Goal: Transaction & Acquisition: Purchase product/service

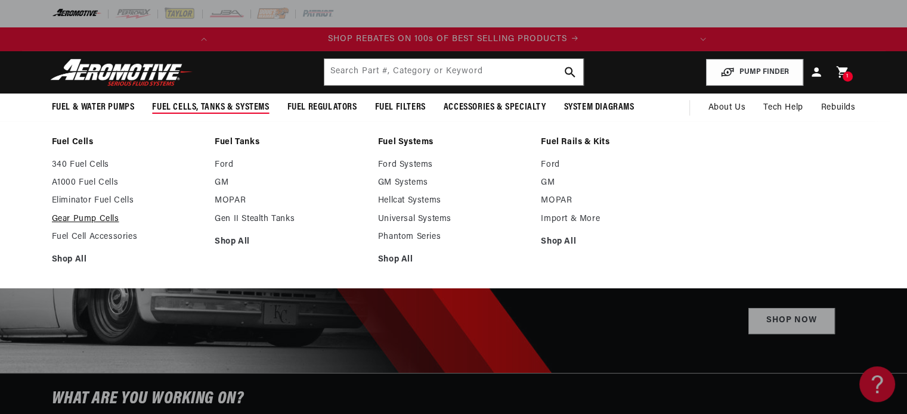
click at [98, 214] on link "Gear Pump Cells" at bounding box center [127, 219] width 151 height 11
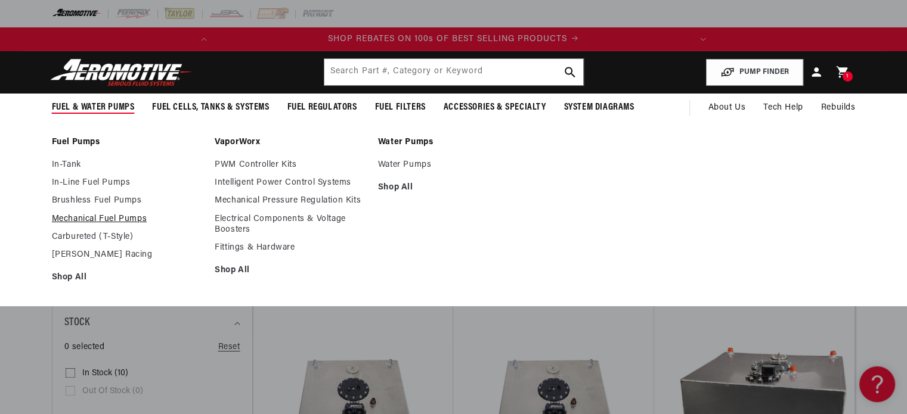
click at [87, 216] on link "Mechanical Fuel Pumps" at bounding box center [127, 219] width 151 height 11
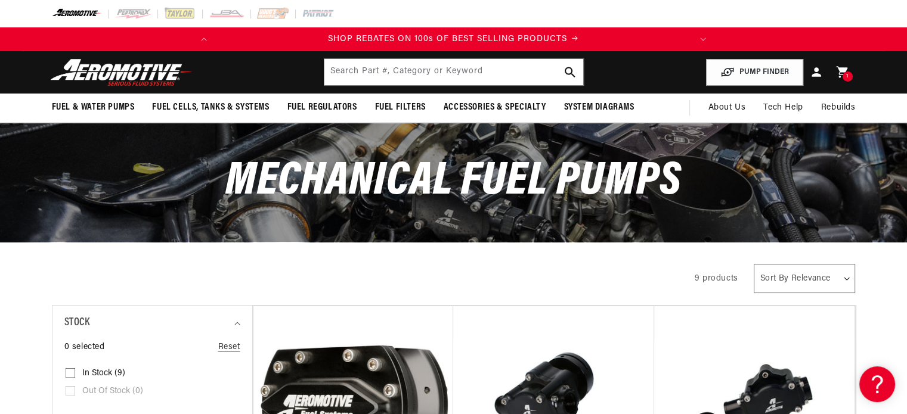
drag, startPoint x: 915, startPoint y: 56, endPoint x: 906, endPoint y: 30, distance: 27.1
click at [906, 30] on html "Skip to content Your cart Product image Product Total Quantity Billet Belt Driv…" at bounding box center [453, 207] width 907 height 414
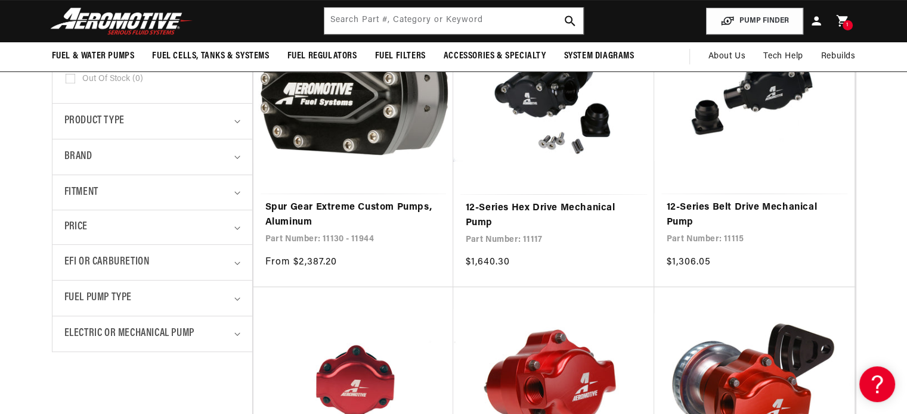
scroll to position [295, 0]
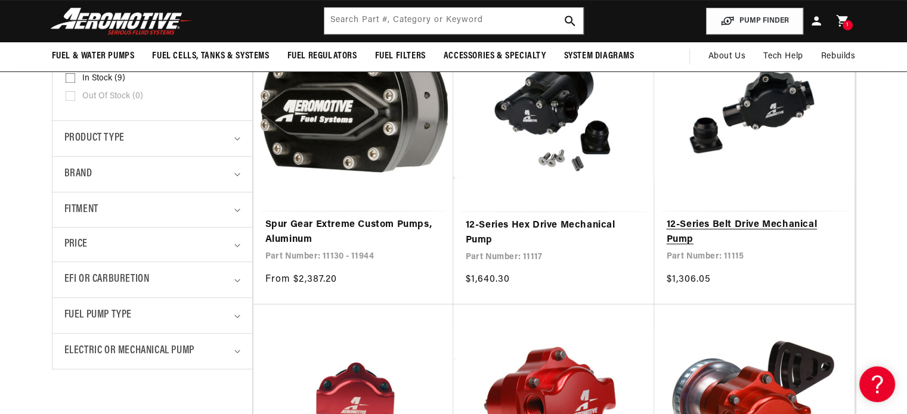
click at [722, 226] on link "12-Series Belt Drive Mechanical Pump" at bounding box center [754, 233] width 176 height 30
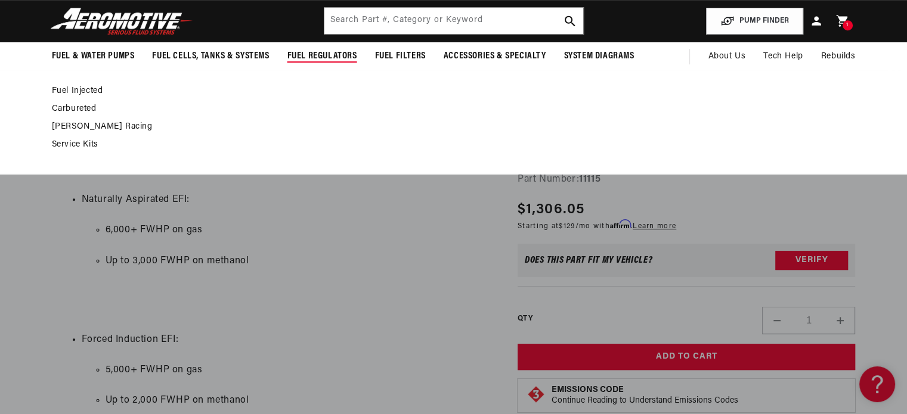
scroll to position [0, 471]
click at [92, 94] on link "Fuel Injected" at bounding box center [448, 91] width 792 height 11
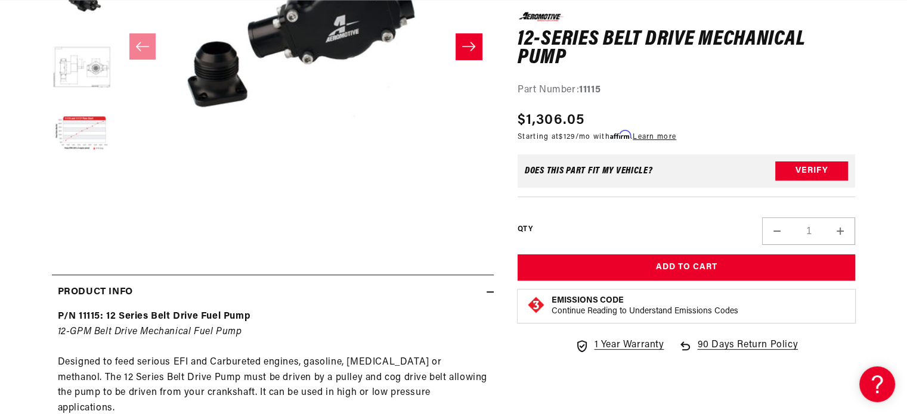
scroll to position [0, 471]
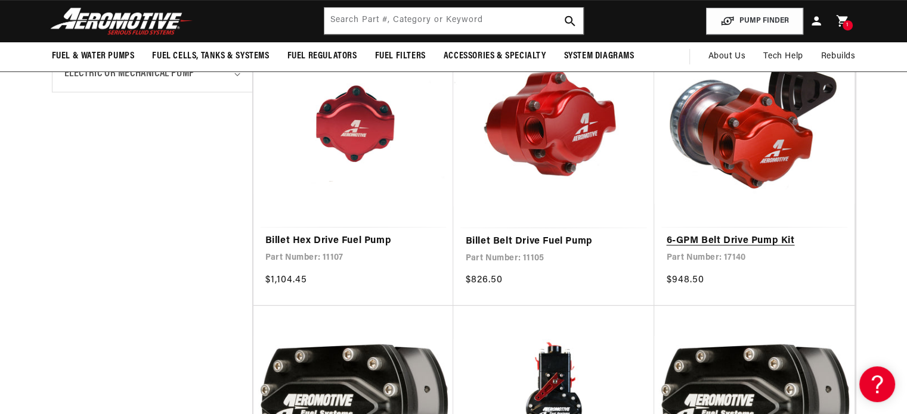
scroll to position [0, 471]
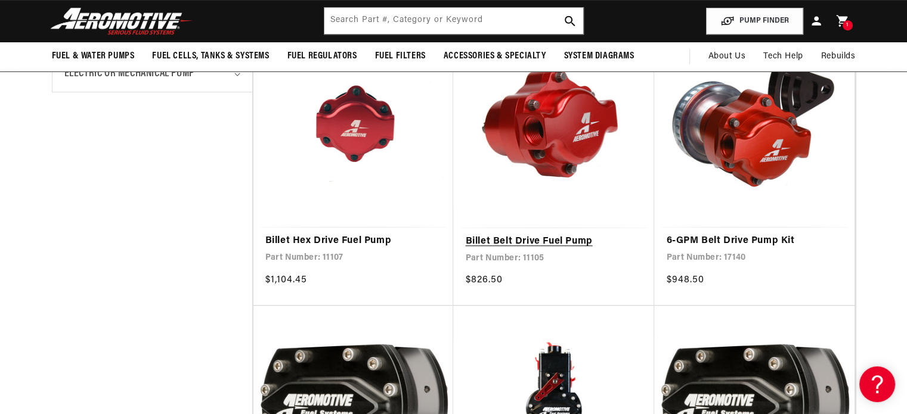
click at [573, 245] on link "Billet Belt Drive Fuel Pump" at bounding box center [553, 241] width 177 height 15
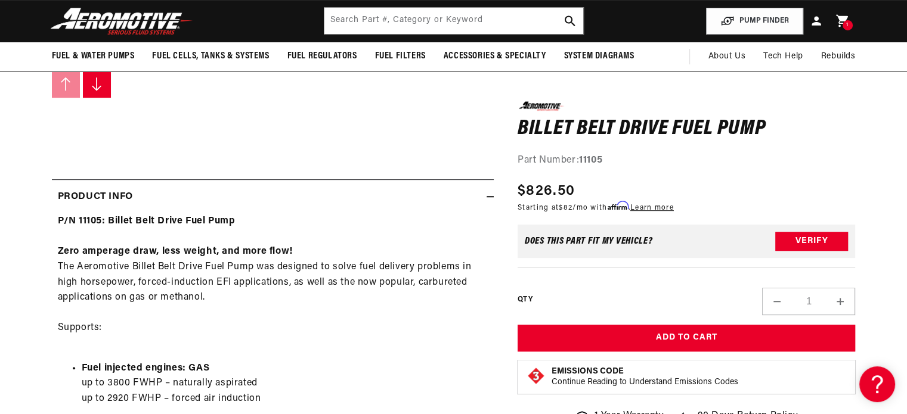
click at [848, 21] on div "1 1 item" at bounding box center [847, 25] width 10 height 10
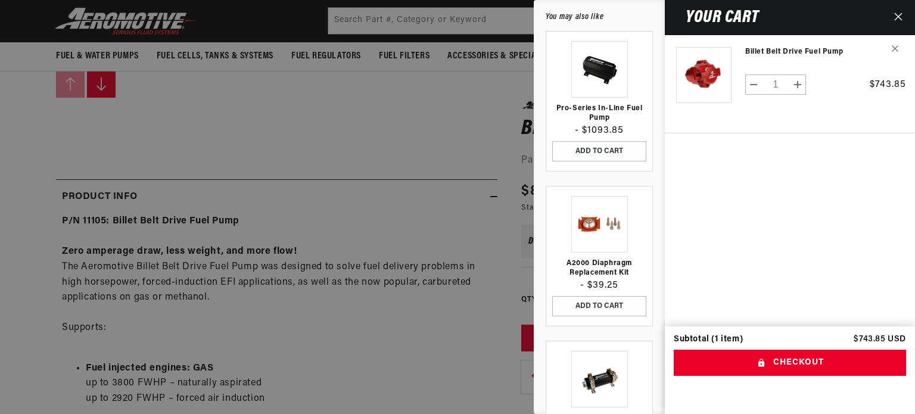
click at [331, 150] on div at bounding box center [457, 207] width 915 height 414
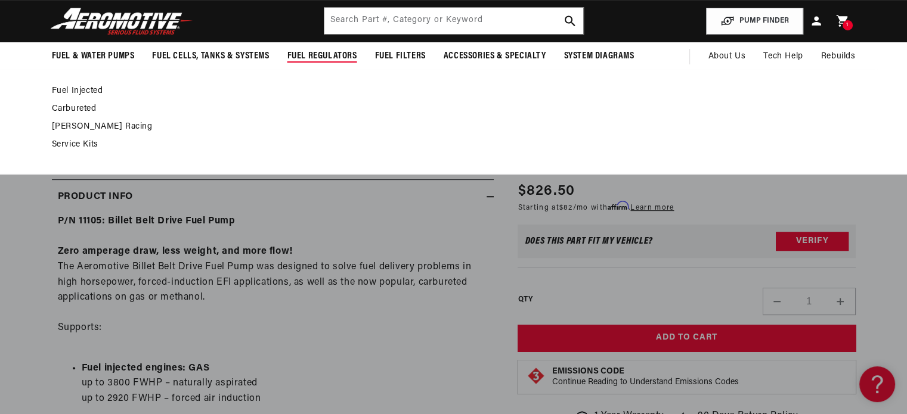
click at [309, 56] on span "Fuel Regulators" at bounding box center [322, 56] width 70 height 13
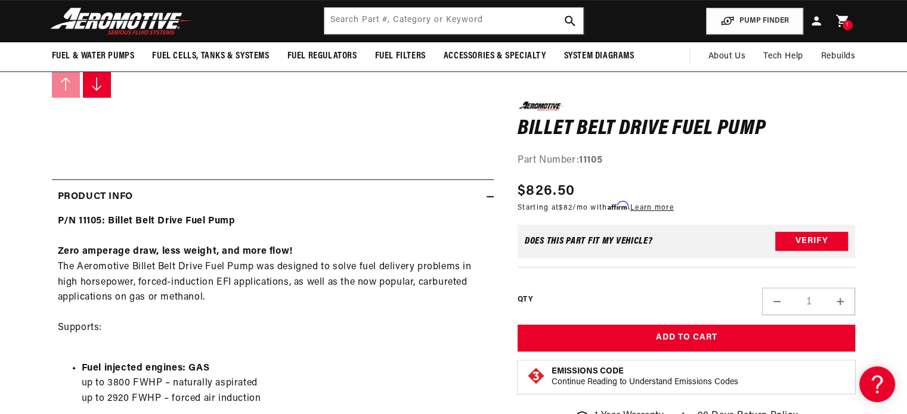
click at [842, 28] on icon at bounding box center [841, 20] width 15 height 15
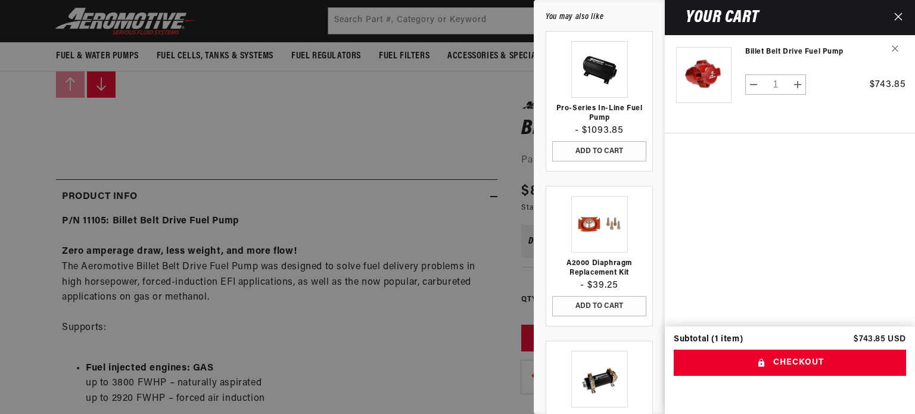
scroll to position [0, 471]
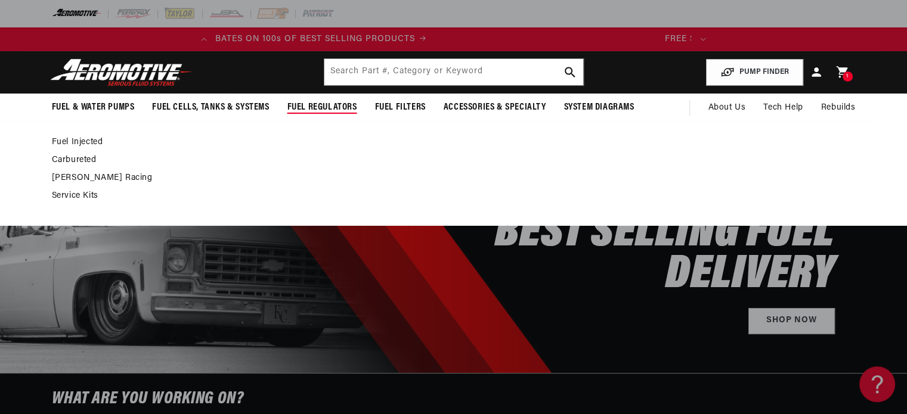
click at [90, 145] on link "Fuel Injected" at bounding box center [448, 142] width 792 height 11
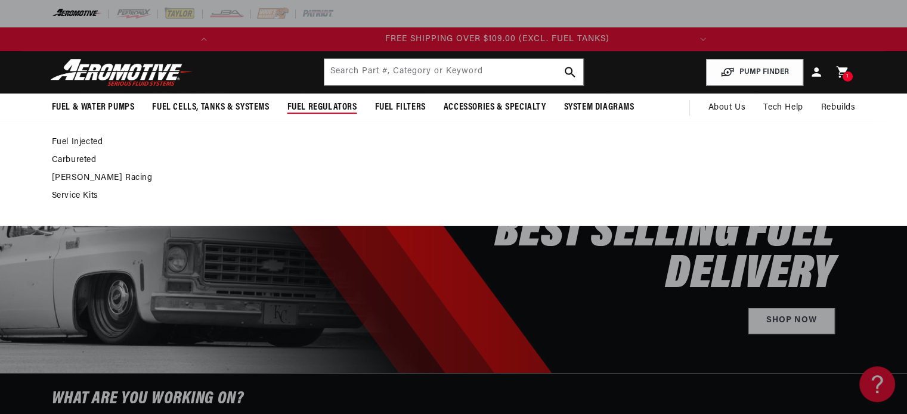
scroll to position [0, 470]
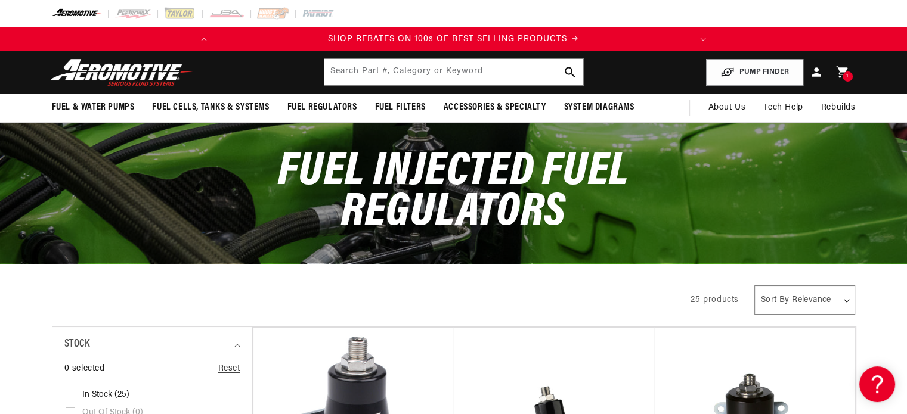
click at [896, 36] on div "SHOP REBATES ON 100s OF BEST SELLING PRODUCTS FREE SHIPPING OVER $109.00 (EXCL.…" at bounding box center [453, 39] width 907 height 24
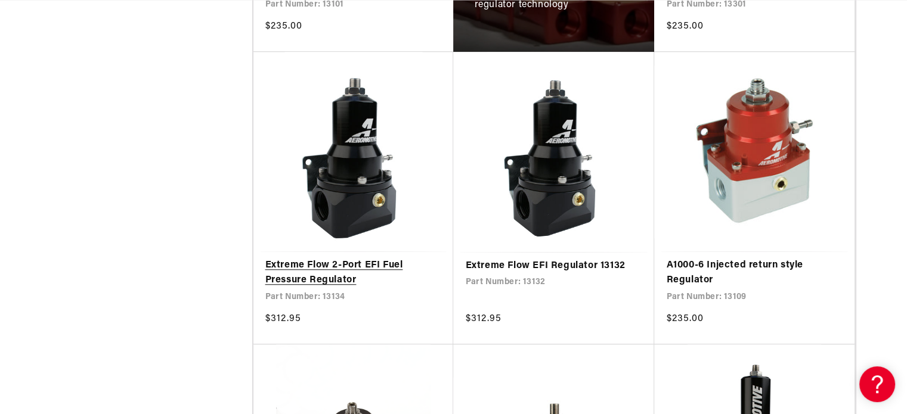
click at [293, 284] on link "Extreme Flow 2-Port EFI Fuel Pressure Regulator" at bounding box center [353, 273] width 176 height 30
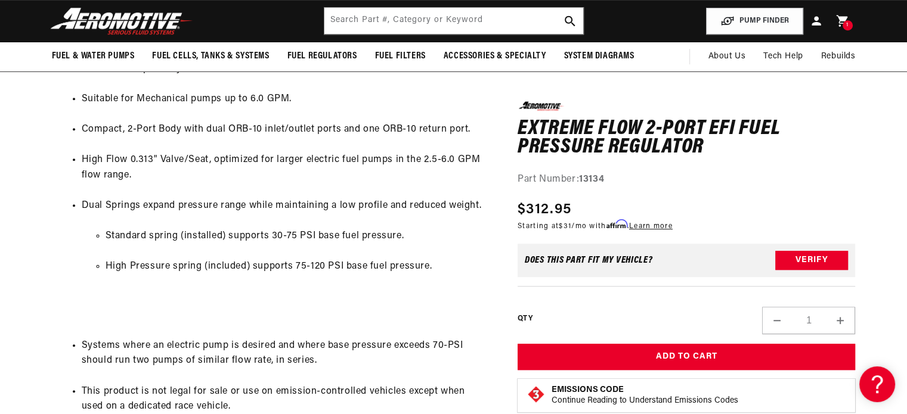
scroll to position [626, 0]
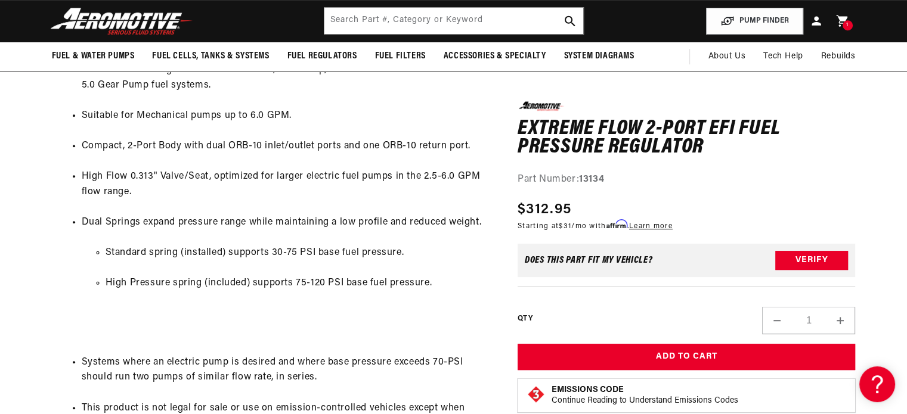
drag, startPoint x: 915, startPoint y: 66, endPoint x: 908, endPoint y: 173, distance: 107.5
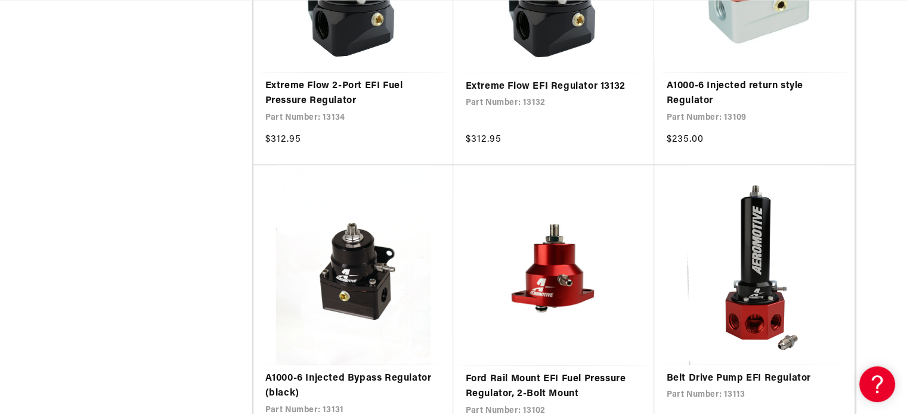
drag, startPoint x: 915, startPoint y: 30, endPoint x: 915, endPoint y: 128, distance: 97.7
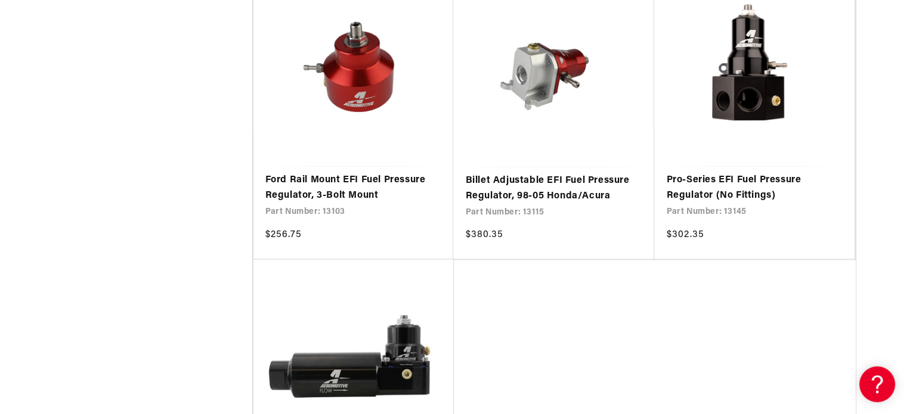
scroll to position [2450, 0]
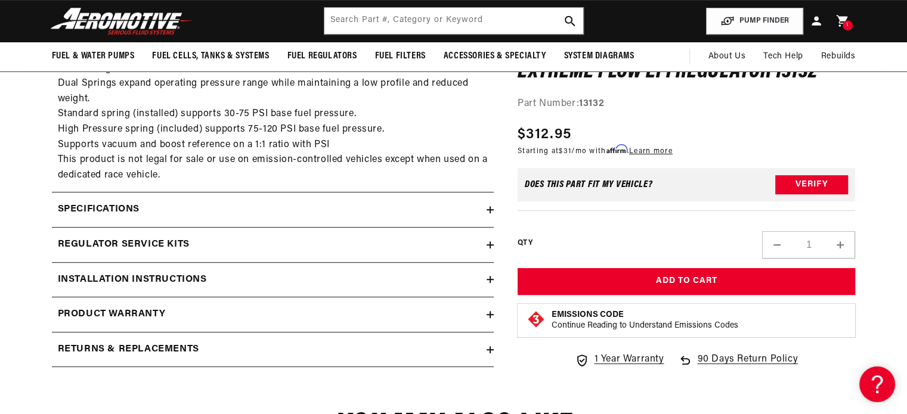
scroll to position [622, 0]
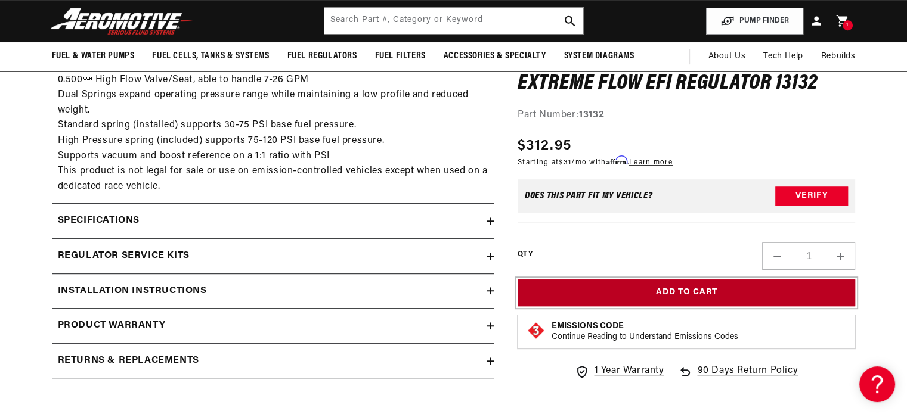
click at [737, 285] on button "Add to Cart" at bounding box center [686, 293] width 338 height 27
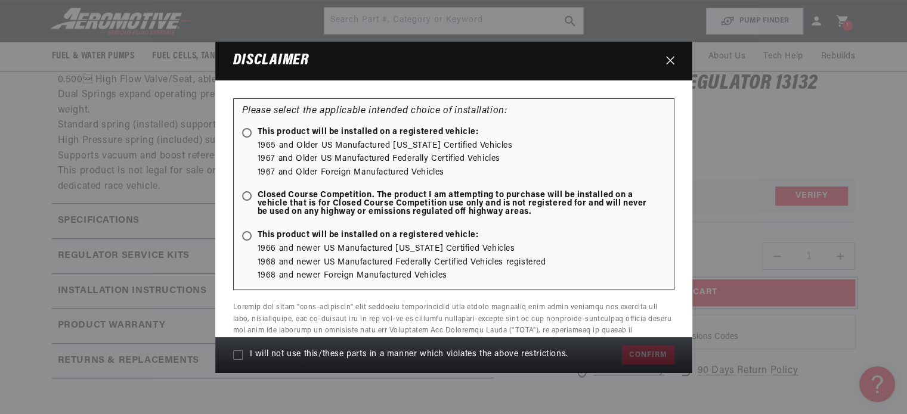
scroll to position [0, 0]
click at [373, 204] on span "Closed Course Competition. The product I am attempting to purchase will be inst…" at bounding box center [447, 203] width 411 height 25
click at [253, 201] on input "Closed Course Competition. The product I am attempting to purchase will be inst…" at bounding box center [249, 197] width 8 height 8
radio input "true"
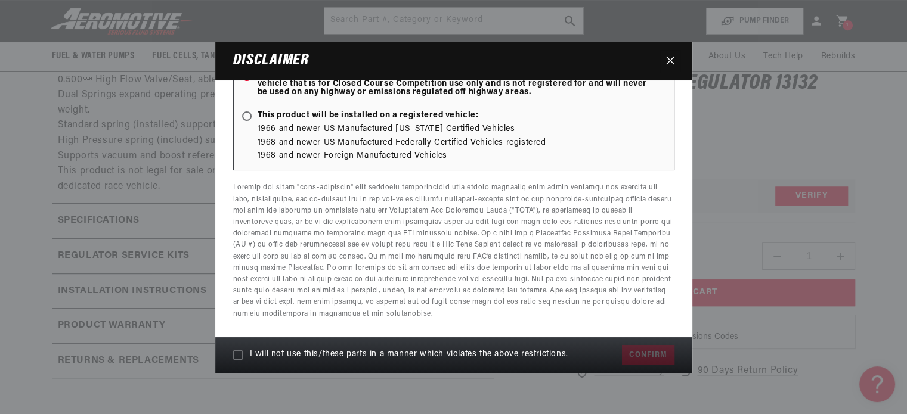
click at [229, 352] on div "I will not use this/these parts in a manner which violates the above restrictio…" at bounding box center [453, 355] width 477 height 36
click at [234, 355] on icon at bounding box center [238, 355] width 10 height 10
click at [234, 355] on input "I will not use this/these parts in a manner which violates the above restrictio…" at bounding box center [238, 355] width 10 height 10
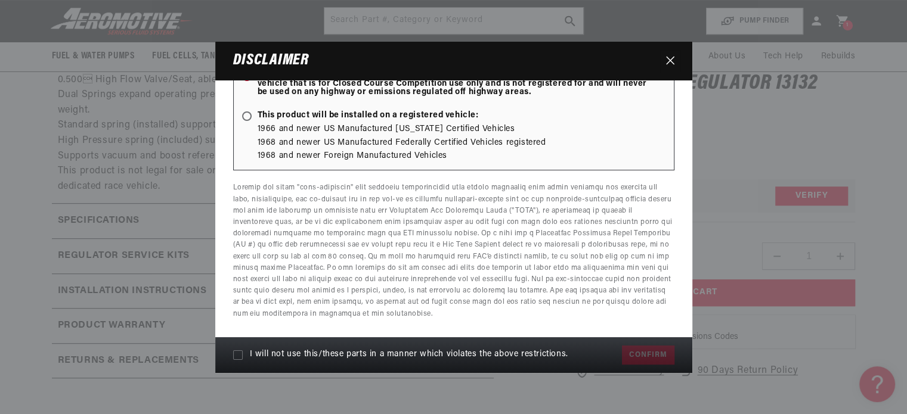
checkbox input "true"
click at [637, 348] on button "Confirm" at bounding box center [648, 355] width 52 height 19
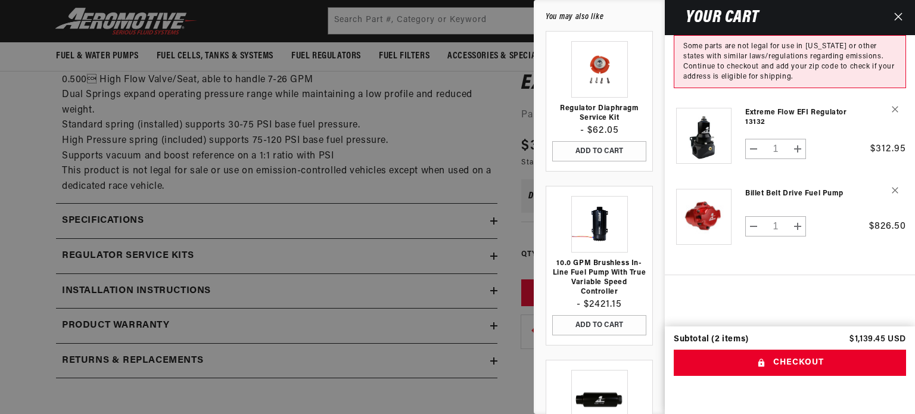
scroll to position [0, 0]
